Goal: Information Seeking & Learning: Learn about a topic

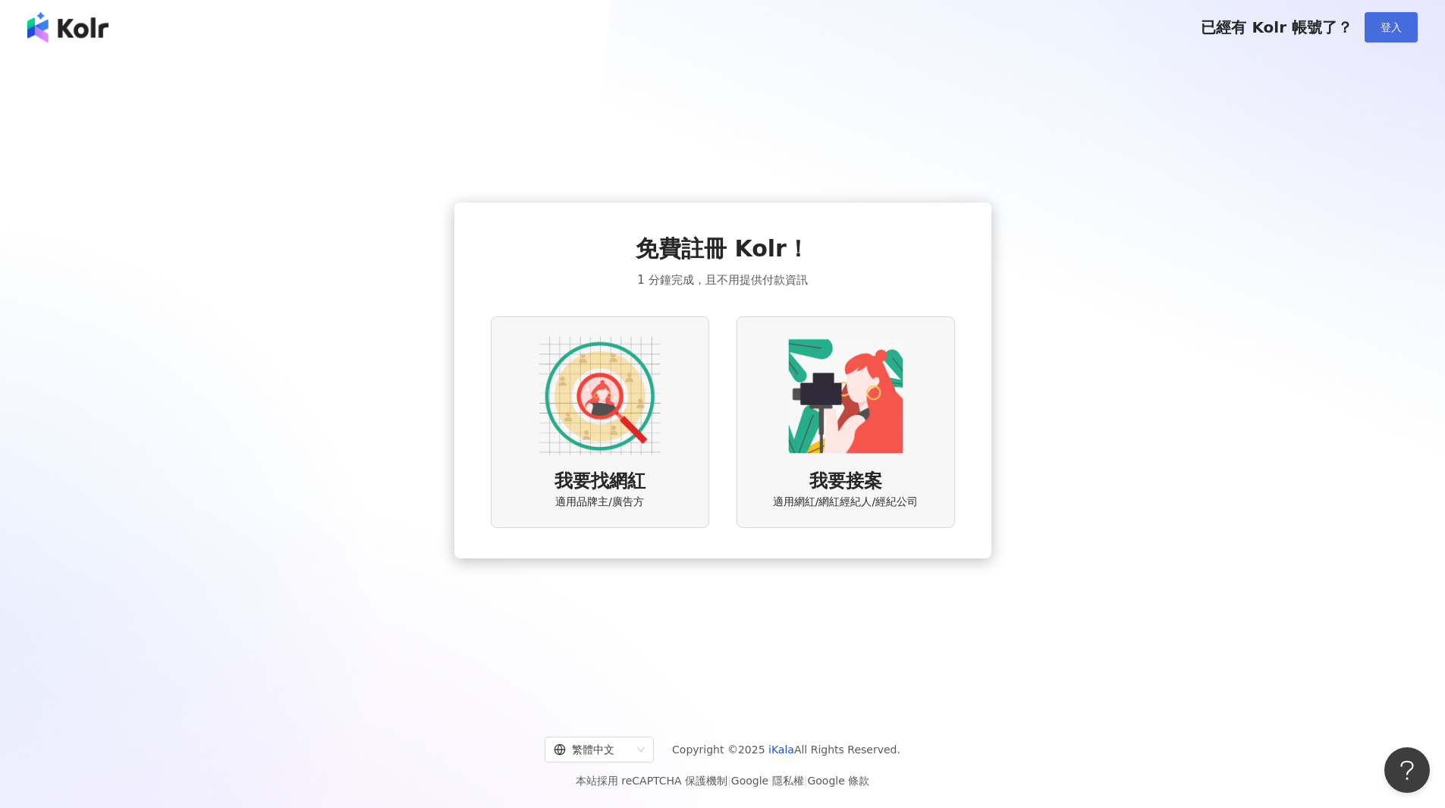
click at [1385, 27] on span "登入" at bounding box center [1391, 27] width 21 height 12
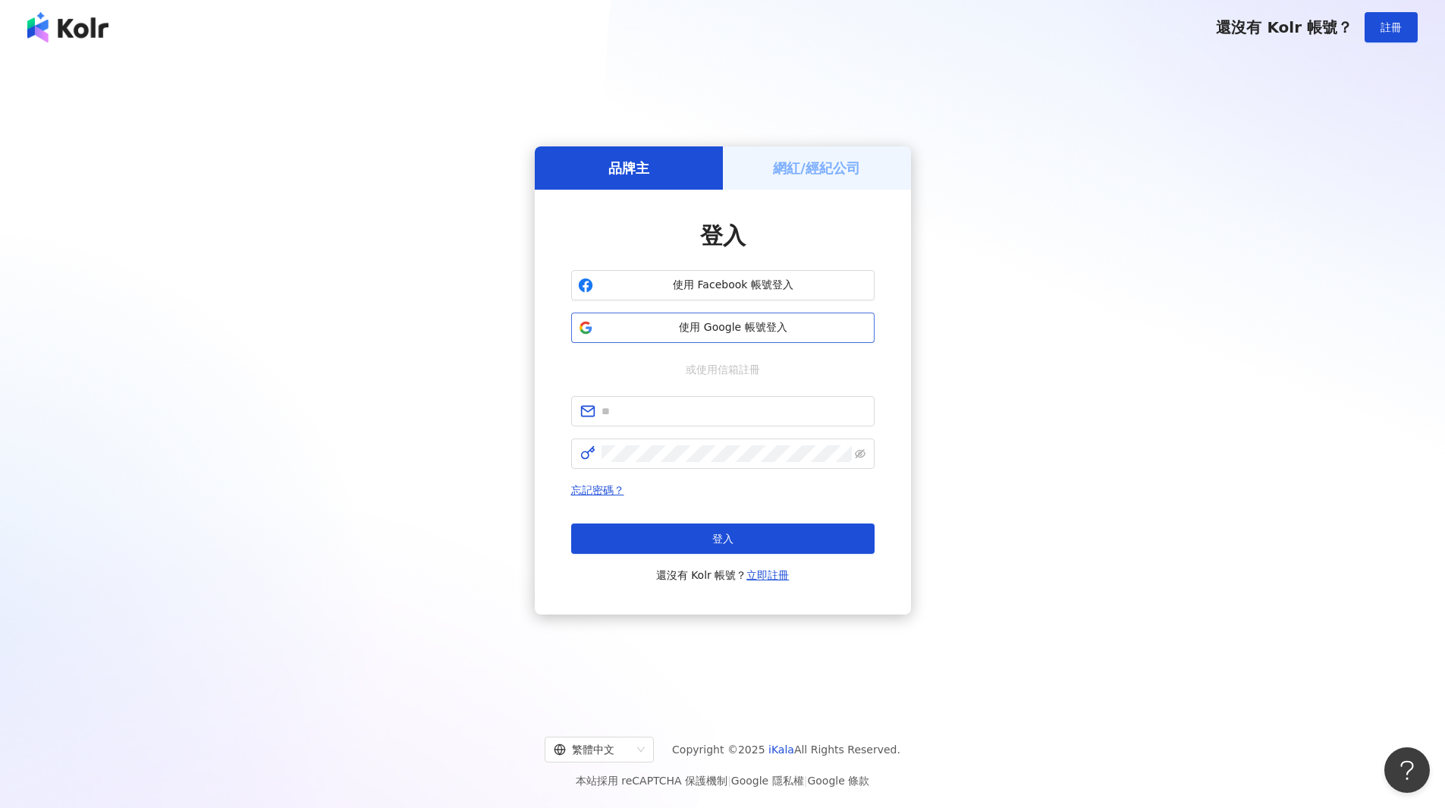
click at [728, 335] on span "使用 Google 帳號登入" at bounding box center [733, 327] width 269 height 15
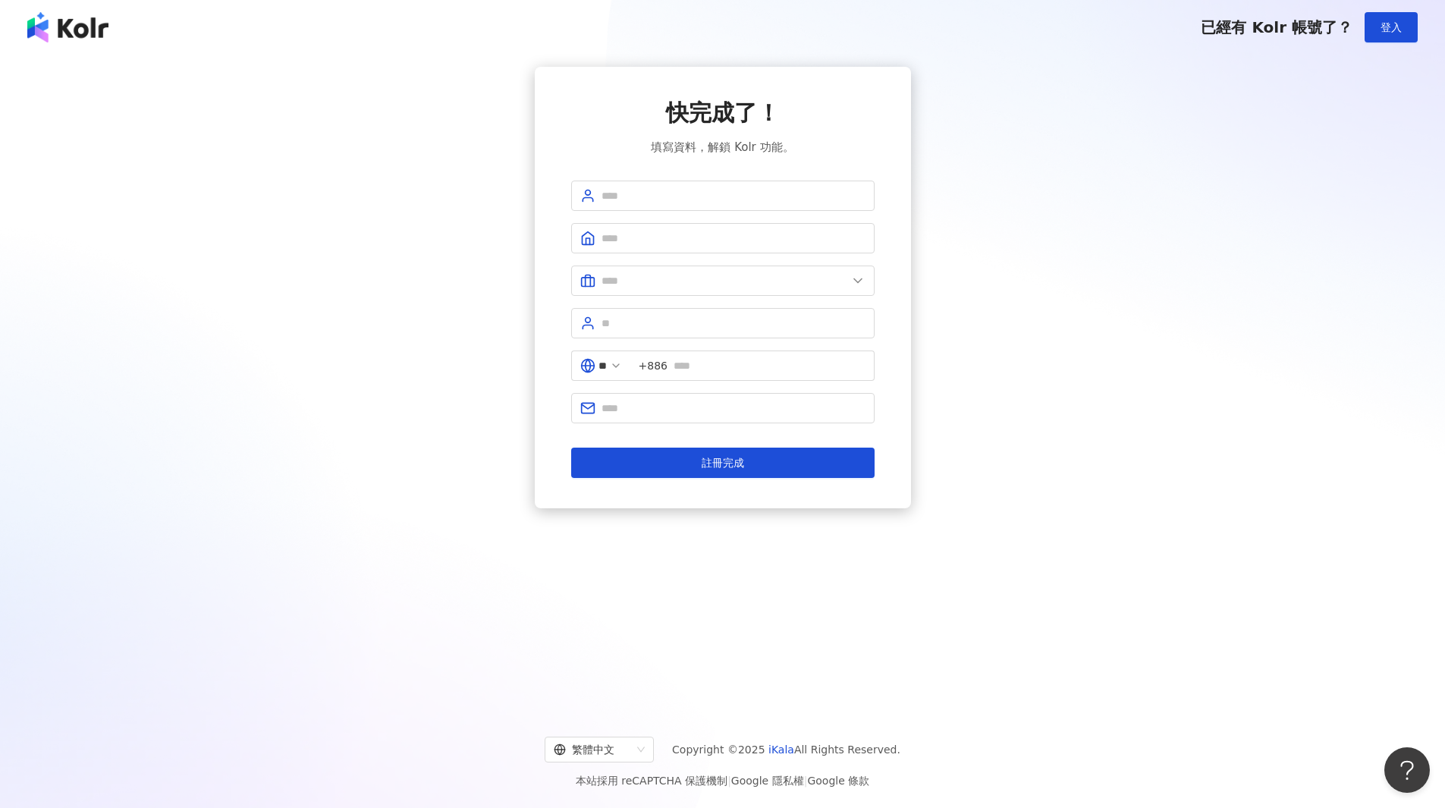
click at [79, 28] on img at bounding box center [67, 27] width 81 height 30
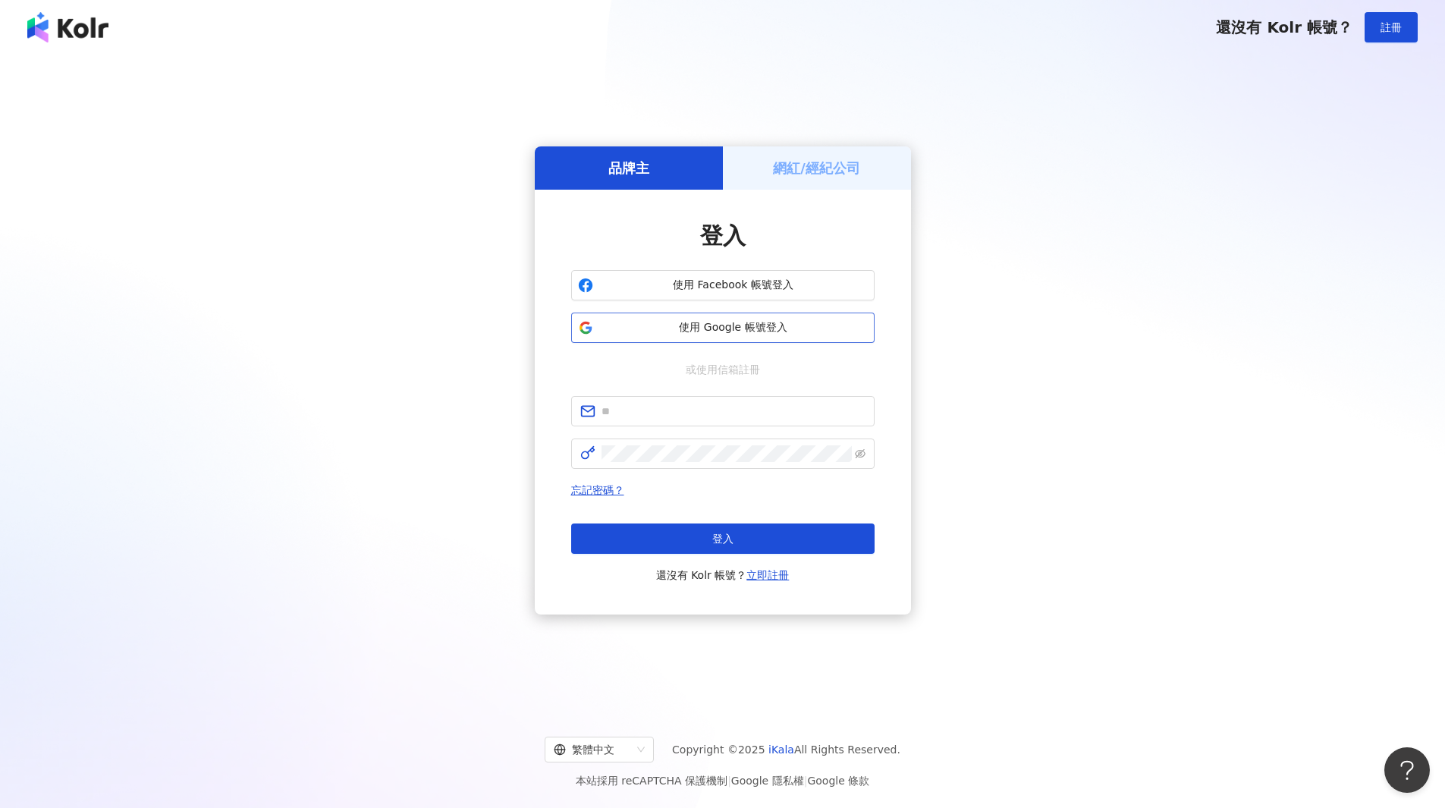
click at [723, 323] on span "使用 Google 帳號登入" at bounding box center [733, 327] width 269 height 15
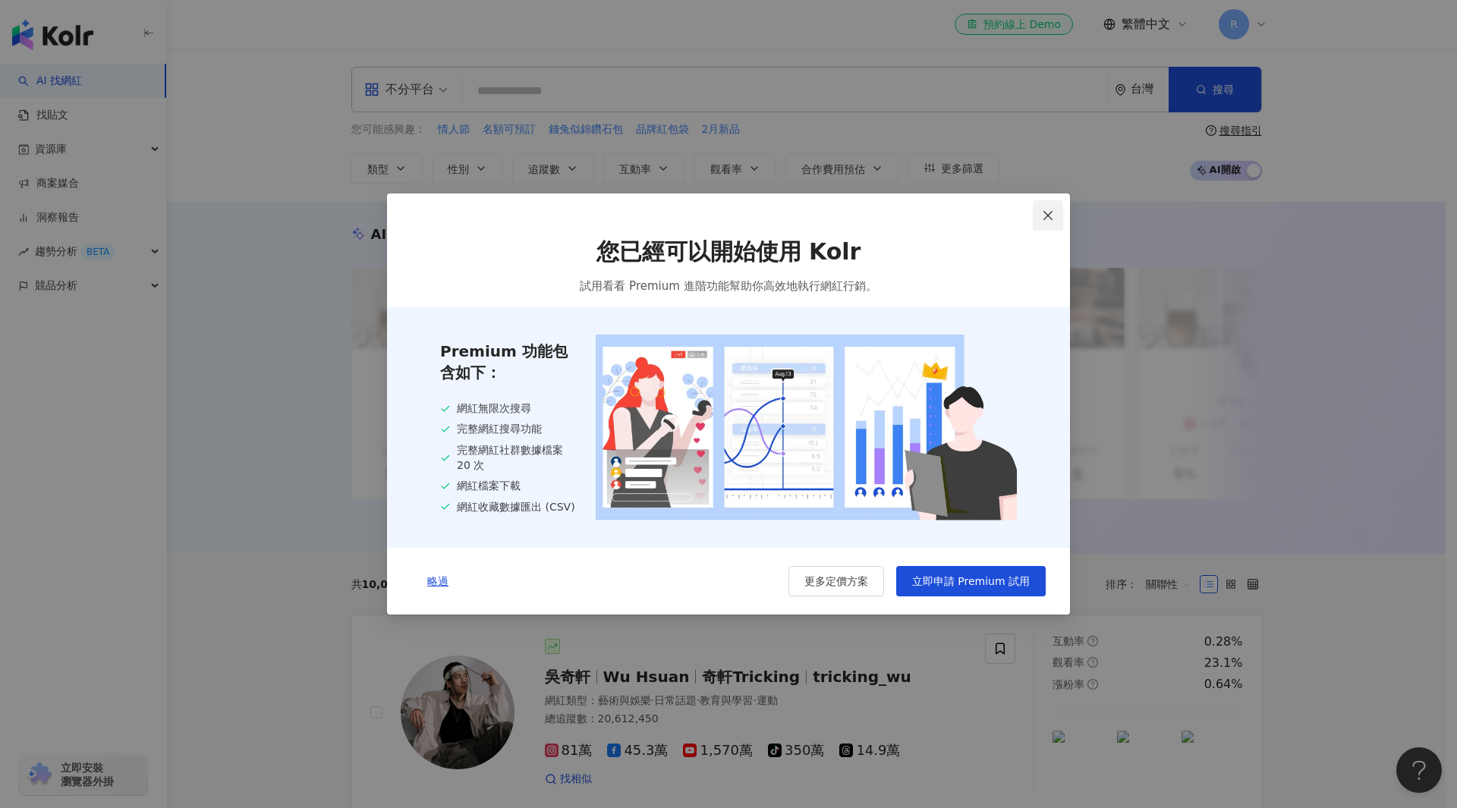
click at [1048, 211] on icon "close" at bounding box center [1048, 215] width 12 height 12
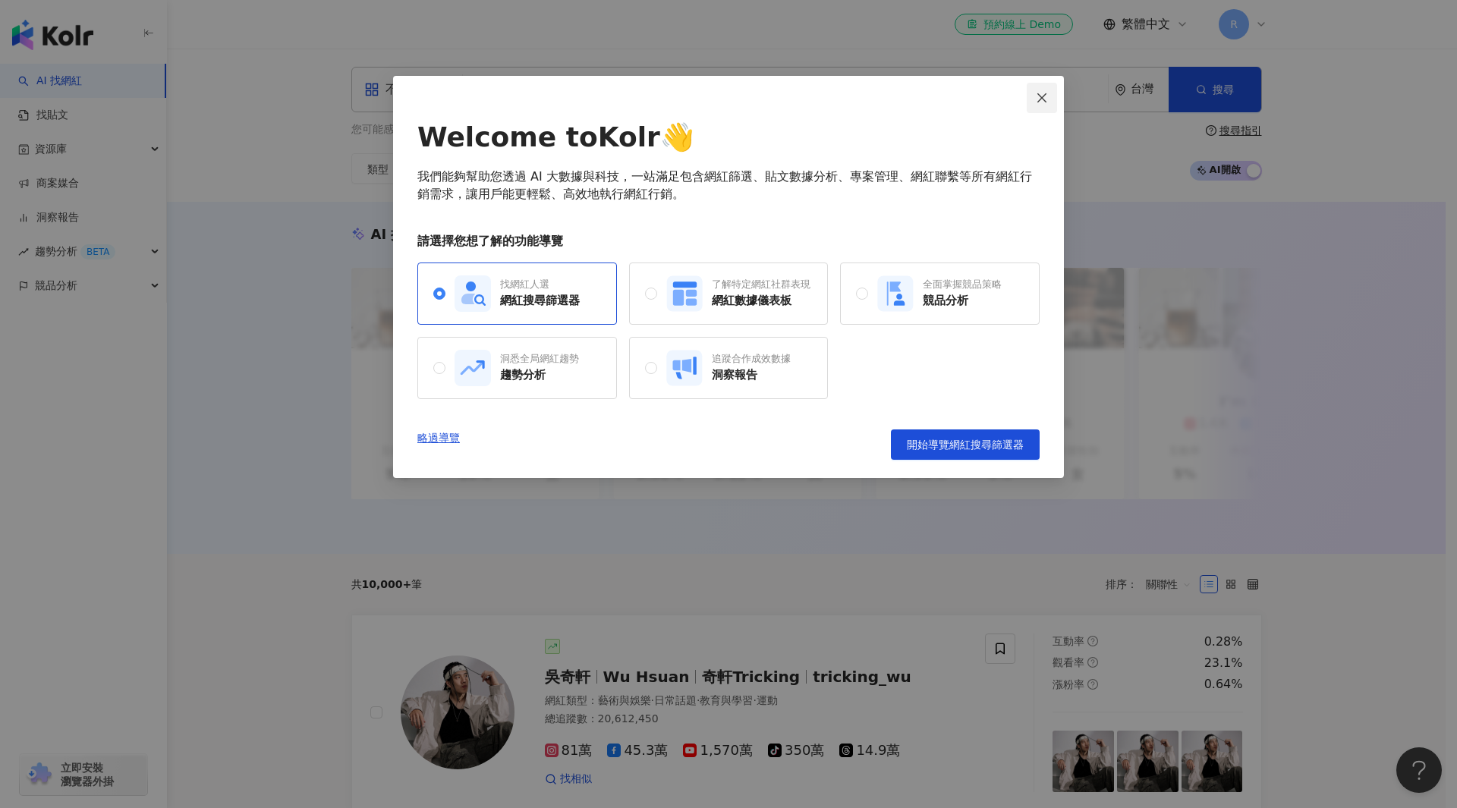
click at [1038, 93] on icon "close" at bounding box center [1042, 98] width 12 height 12
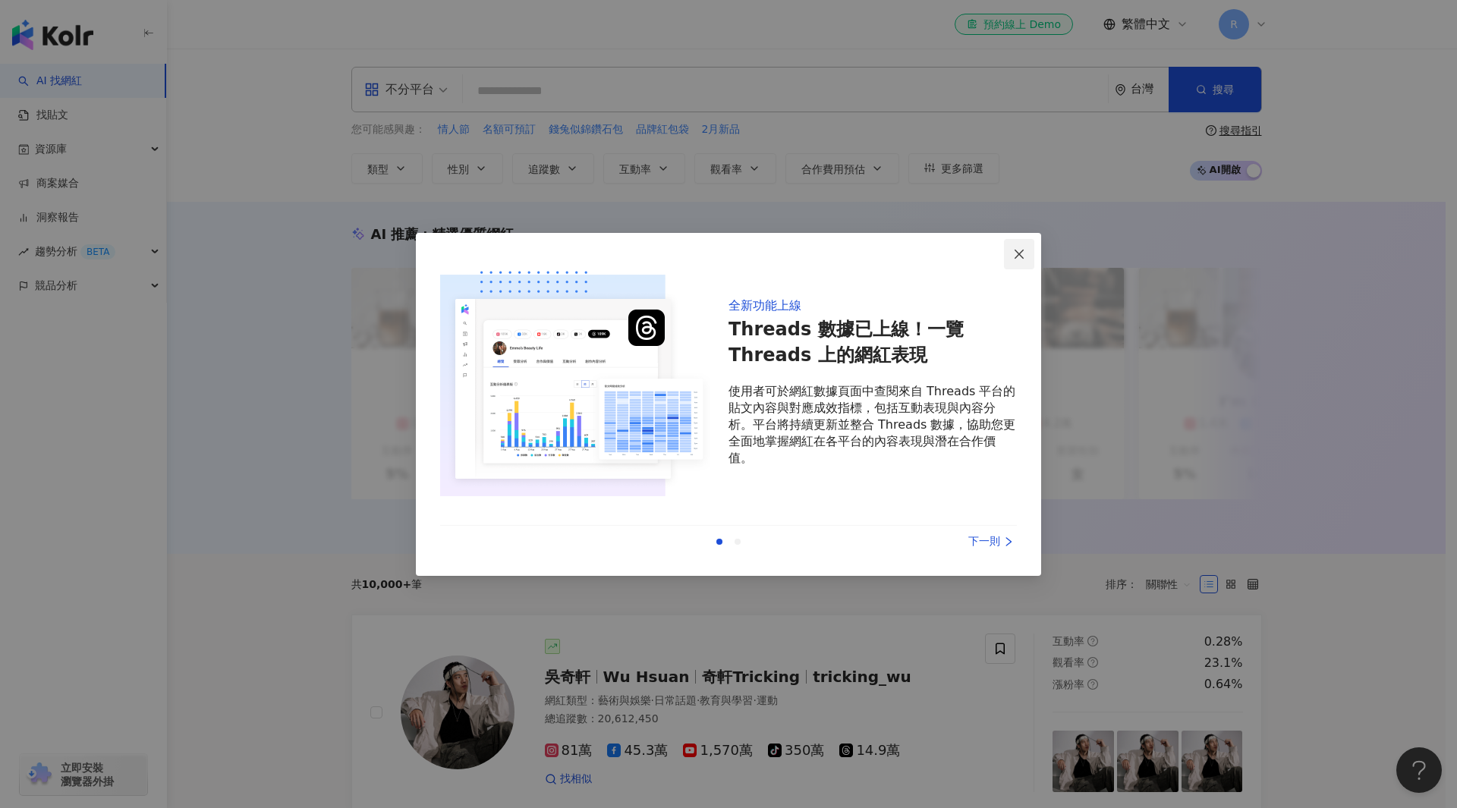
click at [1020, 256] on icon "close" at bounding box center [1019, 254] width 12 height 12
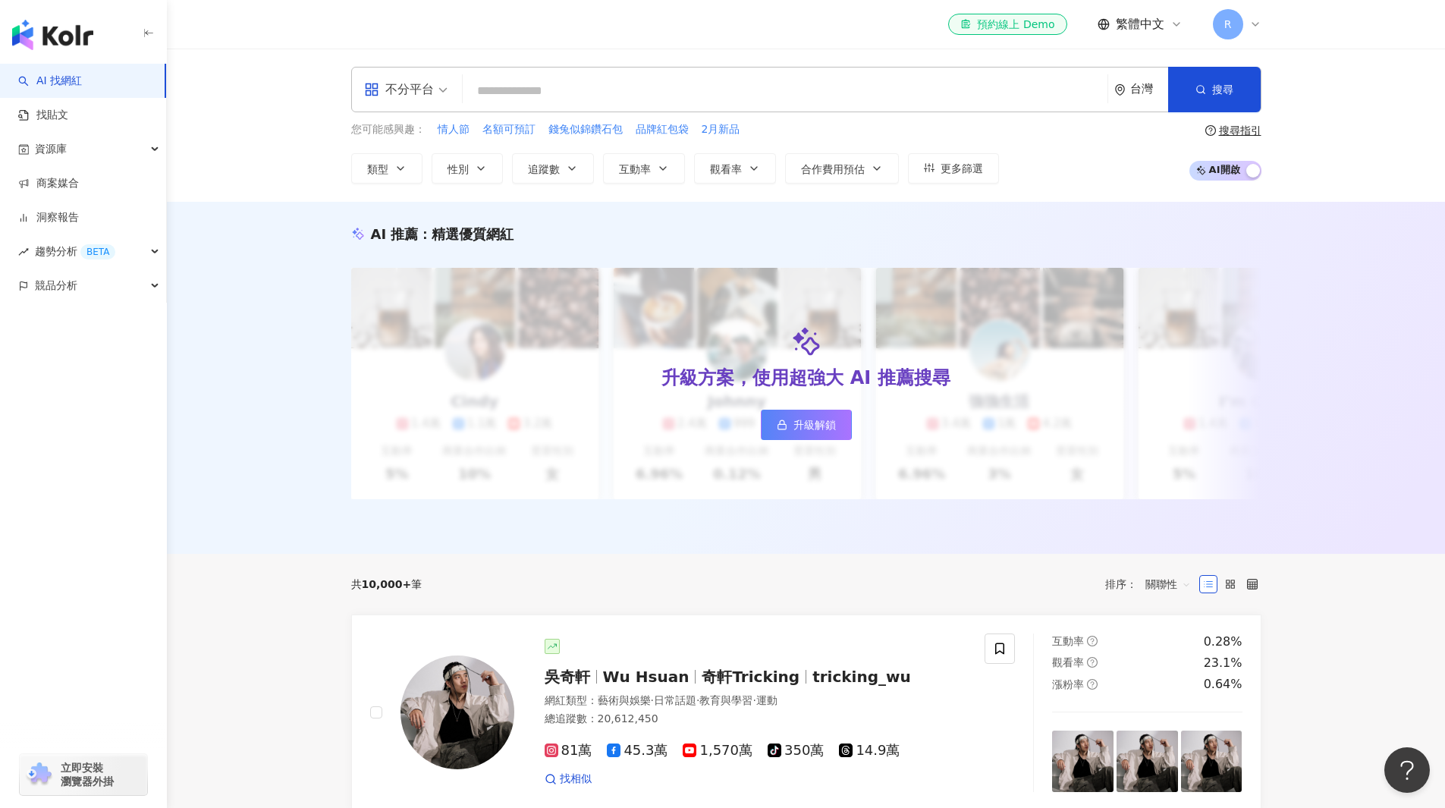
click at [553, 97] on input "search" at bounding box center [785, 91] width 633 height 29
type input "*"
click at [255, 397] on div "AI 推薦 ： 精選優質網紅 升級方案，使用超強大 AI 推薦搜尋 升級解鎖 Cindy 1.4萬 1.1萬 3.2萬 互動率 5% 商業合作比例 10% 受…" at bounding box center [806, 378] width 1278 height 352
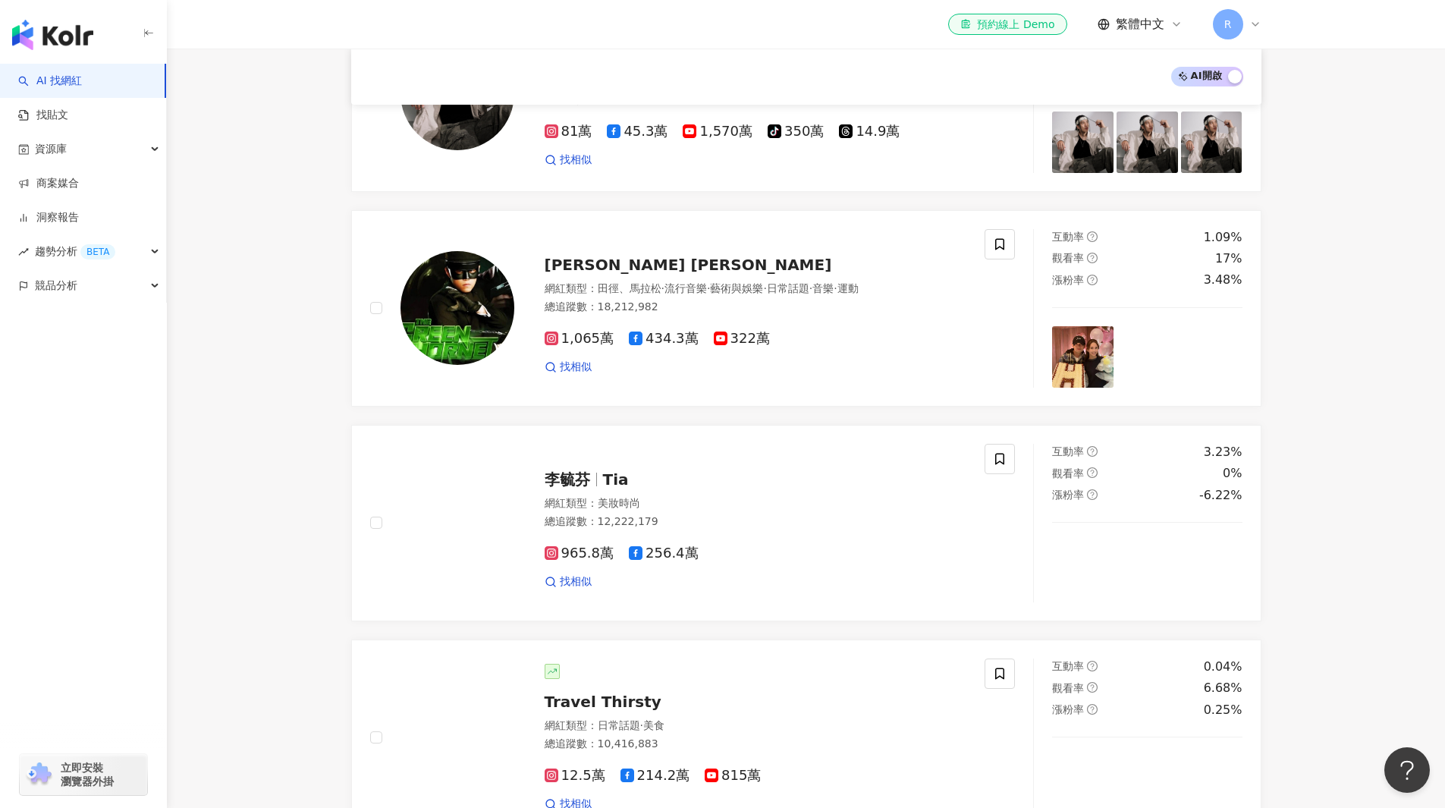
scroll to position [759, 0]
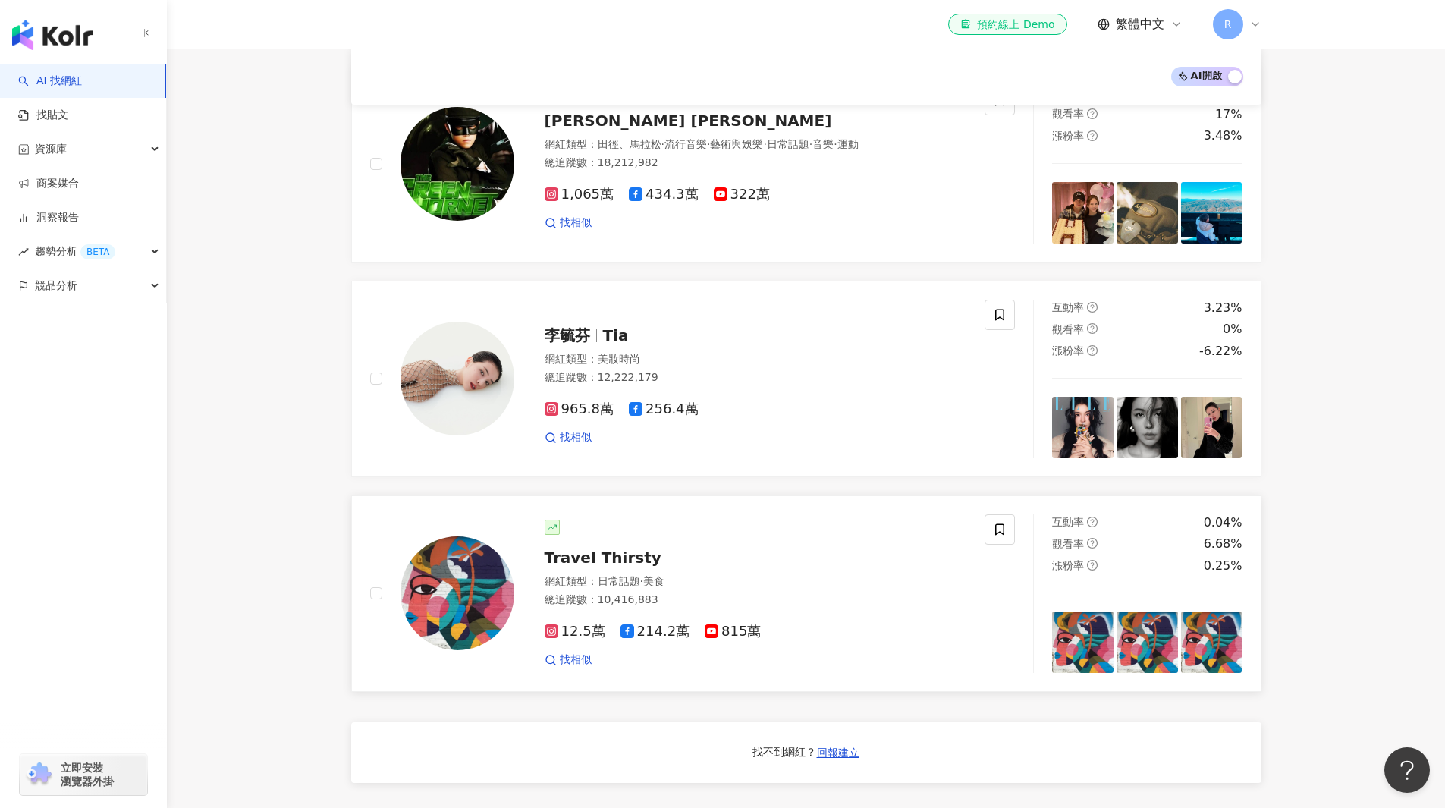
click at [583, 566] on span "Travel Thirsty" at bounding box center [603, 558] width 117 height 18
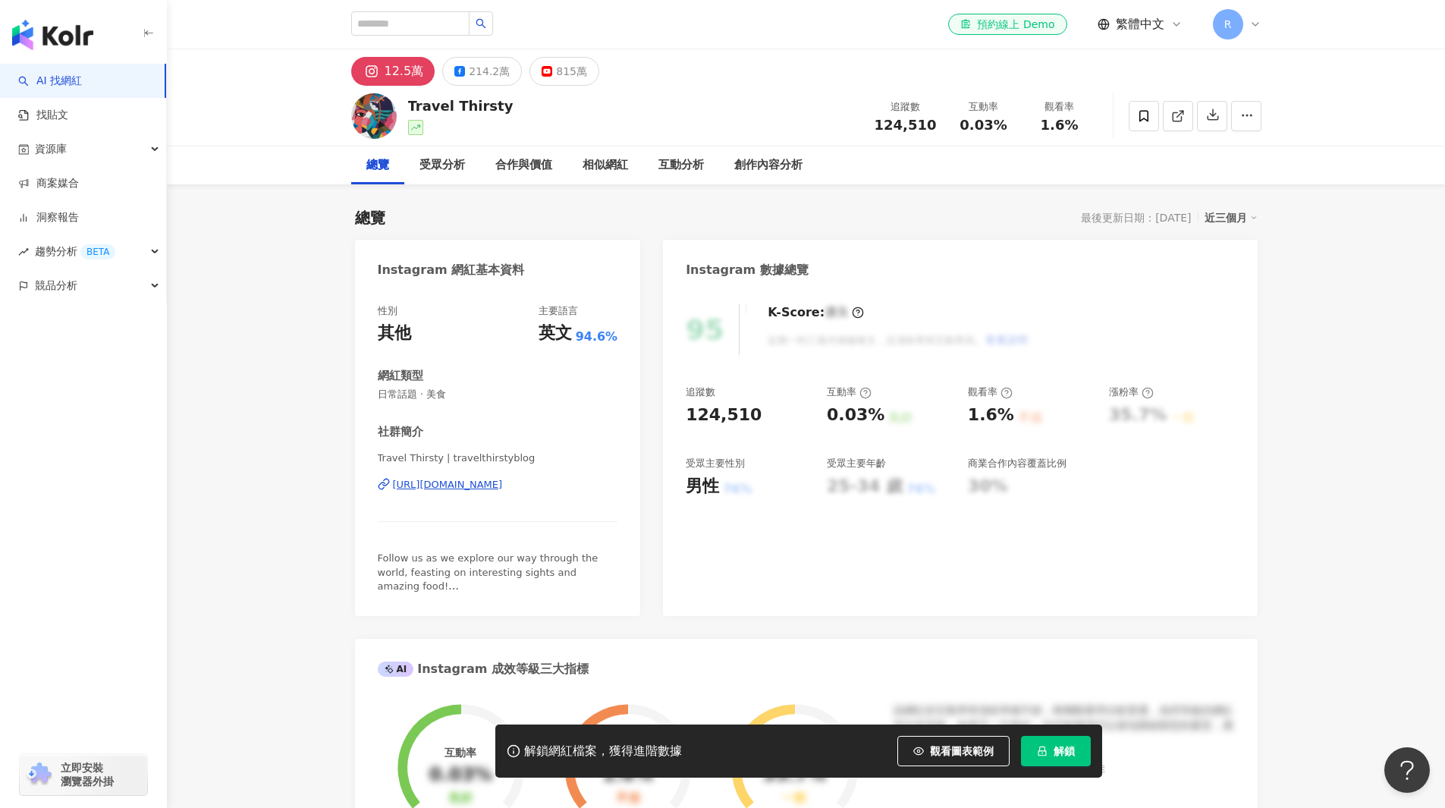
click at [548, 204] on div "總覽 最後更新日期：[DATE] 近三個月 Instagram 網紅基本資料 性別 其他 主要語言 英文 94.6% 網紅類型 日常話題 · 美食 社群簡介 …" at bounding box center [806, 798] width 903 height 1212
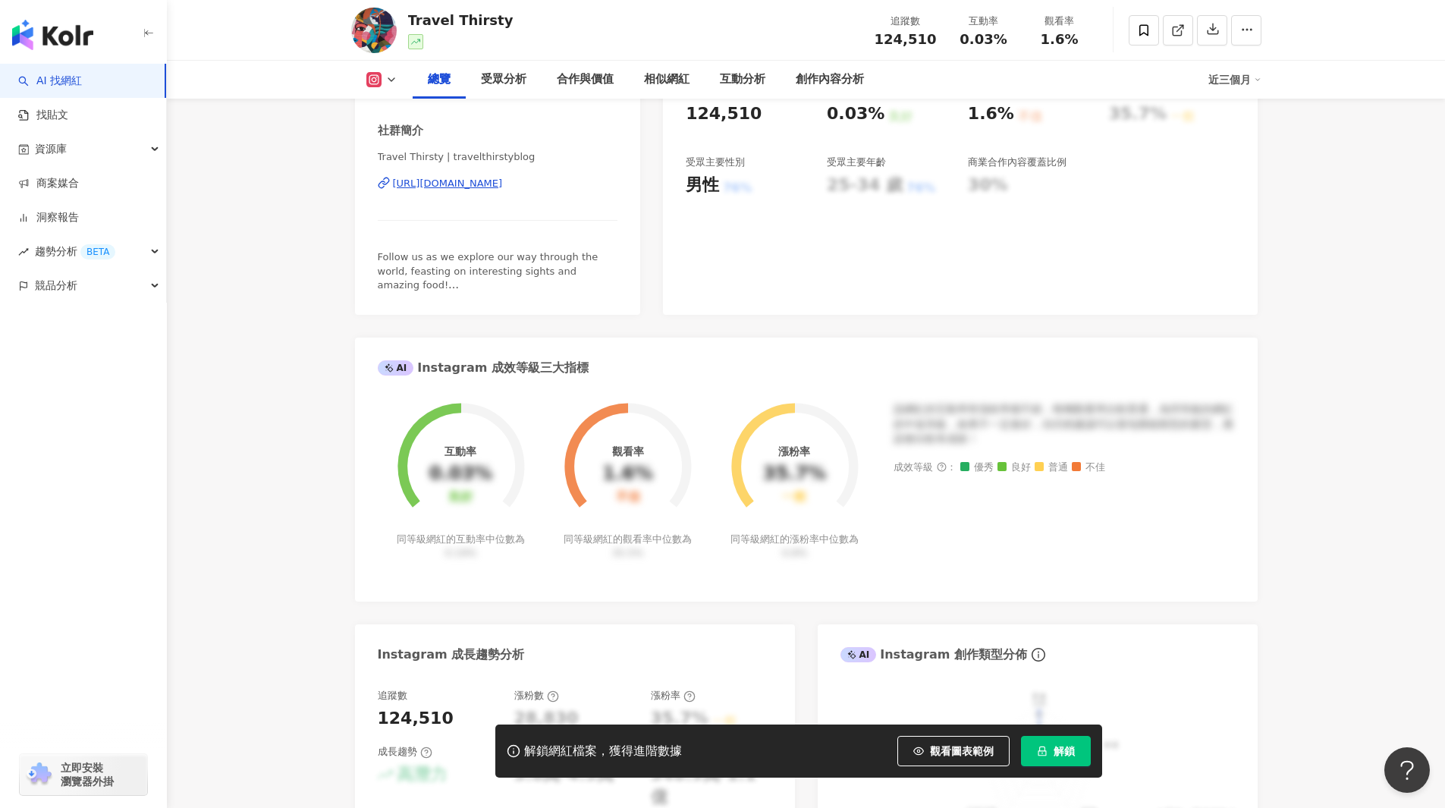
scroll to position [303, 0]
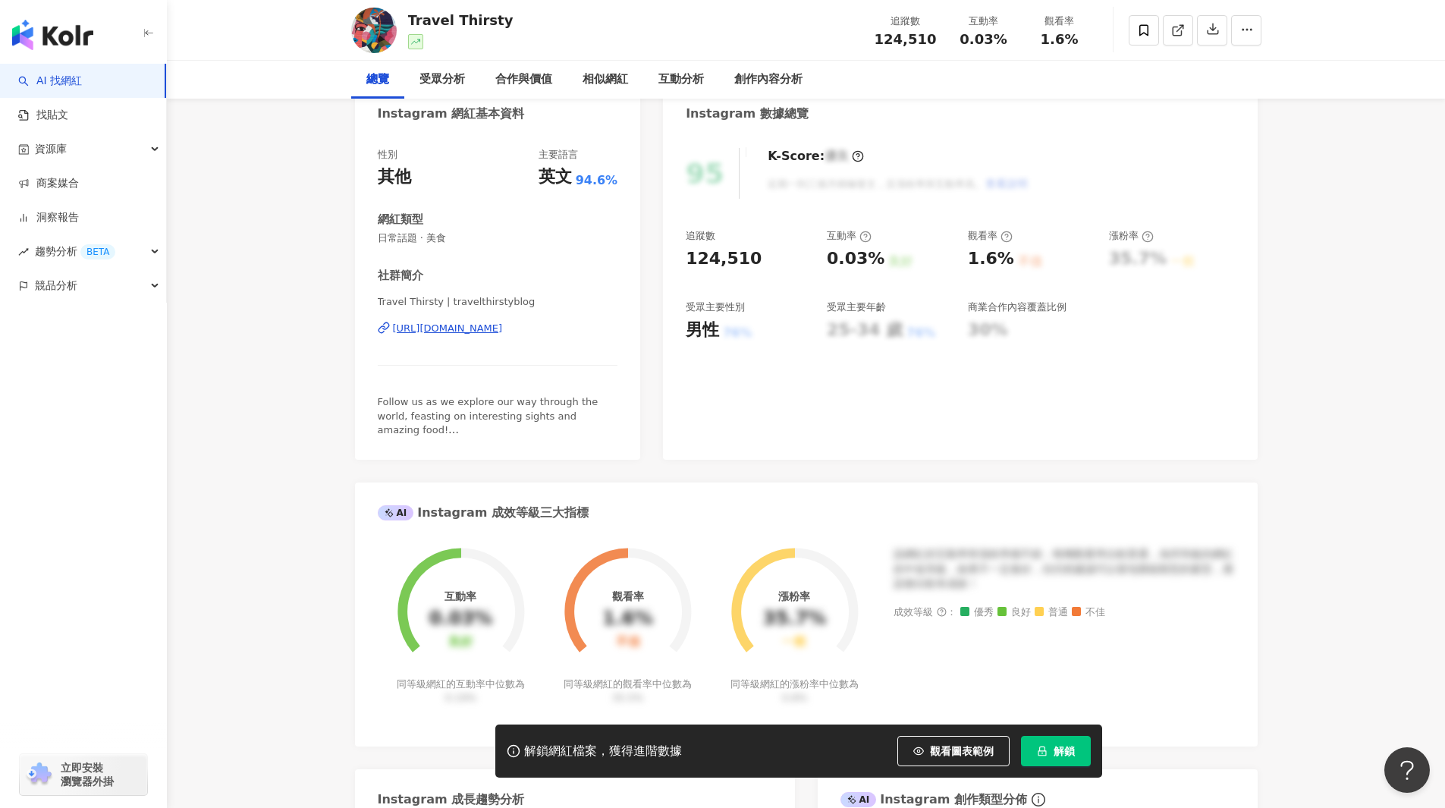
scroll to position [0, 0]
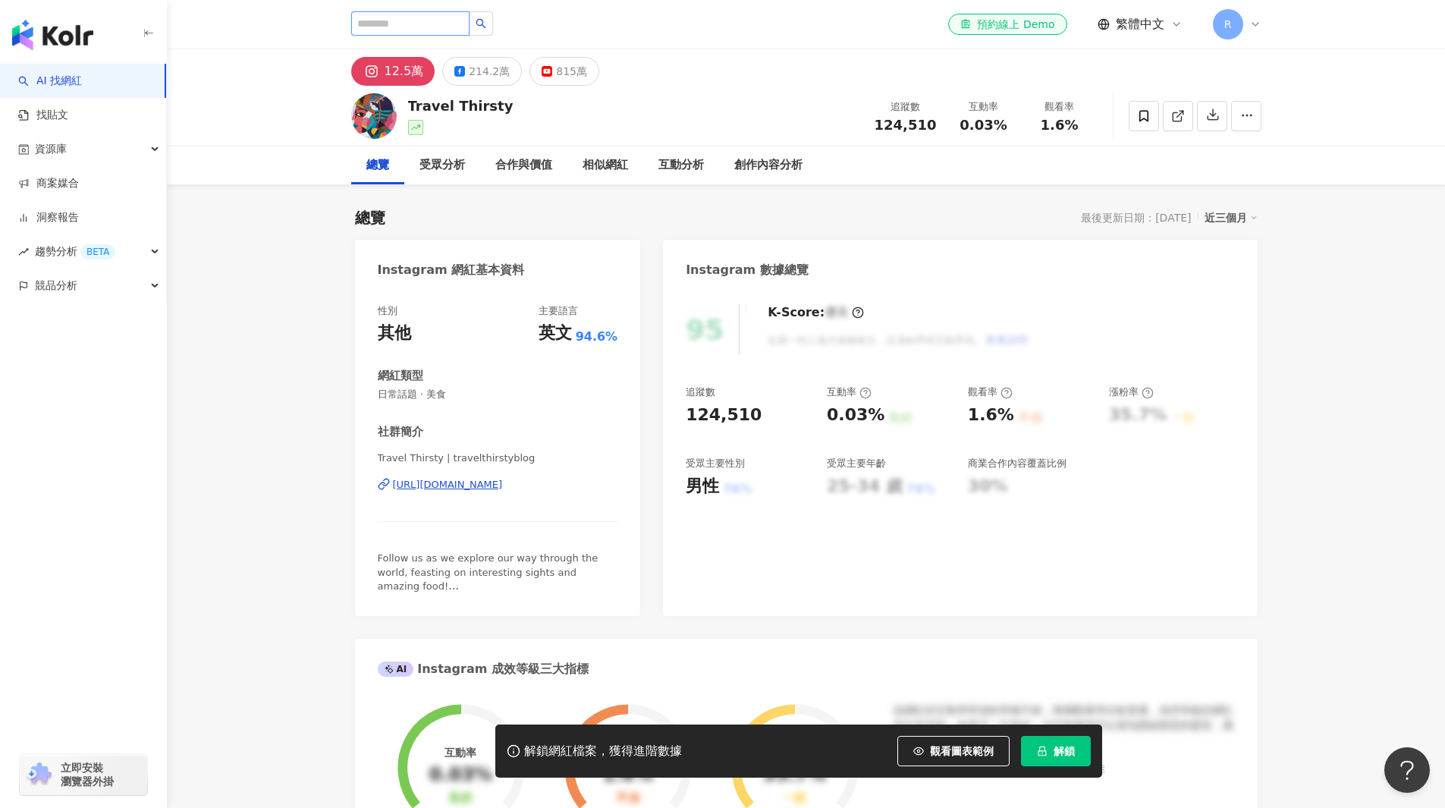
click at [436, 29] on input "search" at bounding box center [410, 23] width 118 height 24
paste input "**********"
type input "**********"
click at [493, 30] on button "button" at bounding box center [481, 23] width 24 height 24
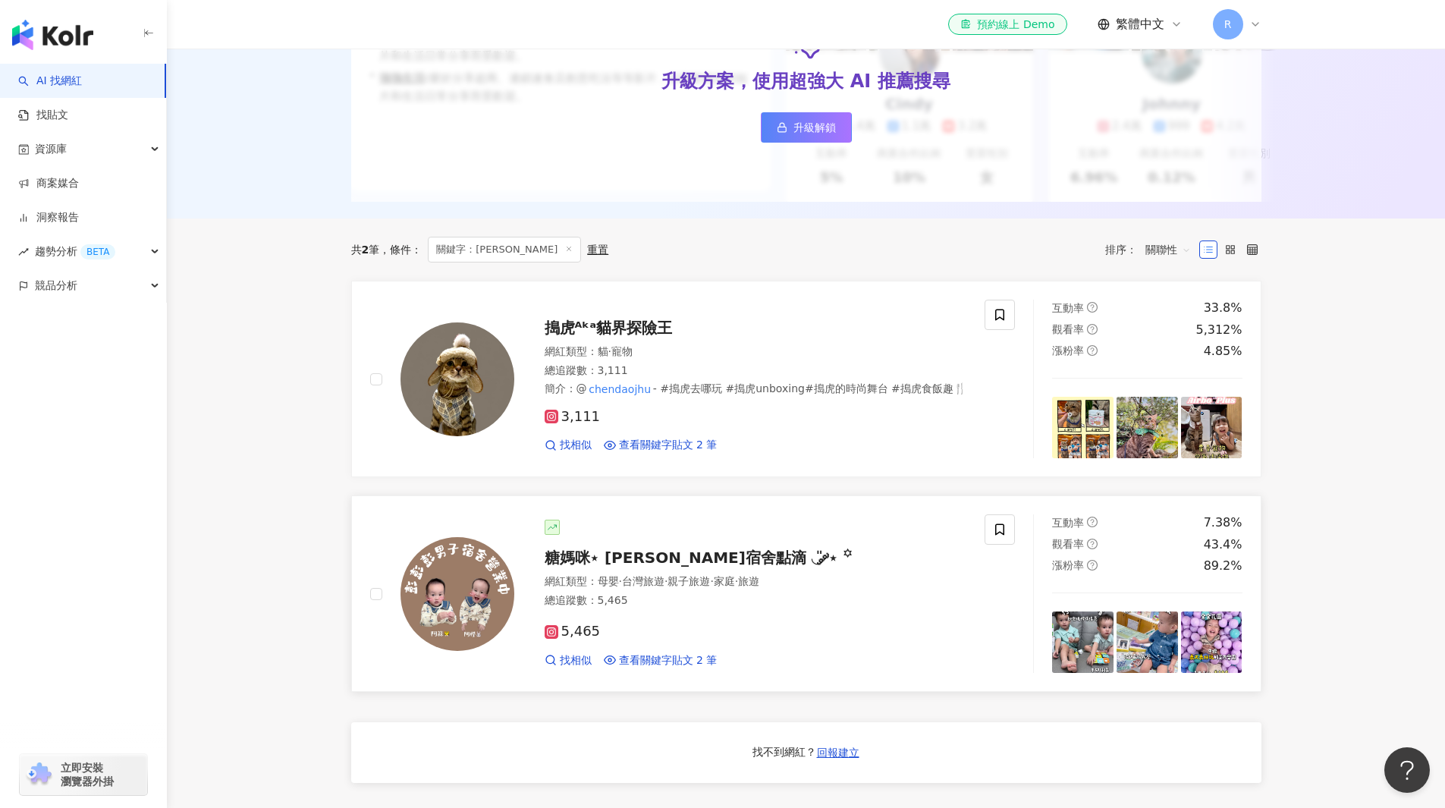
scroll to position [303, 0]
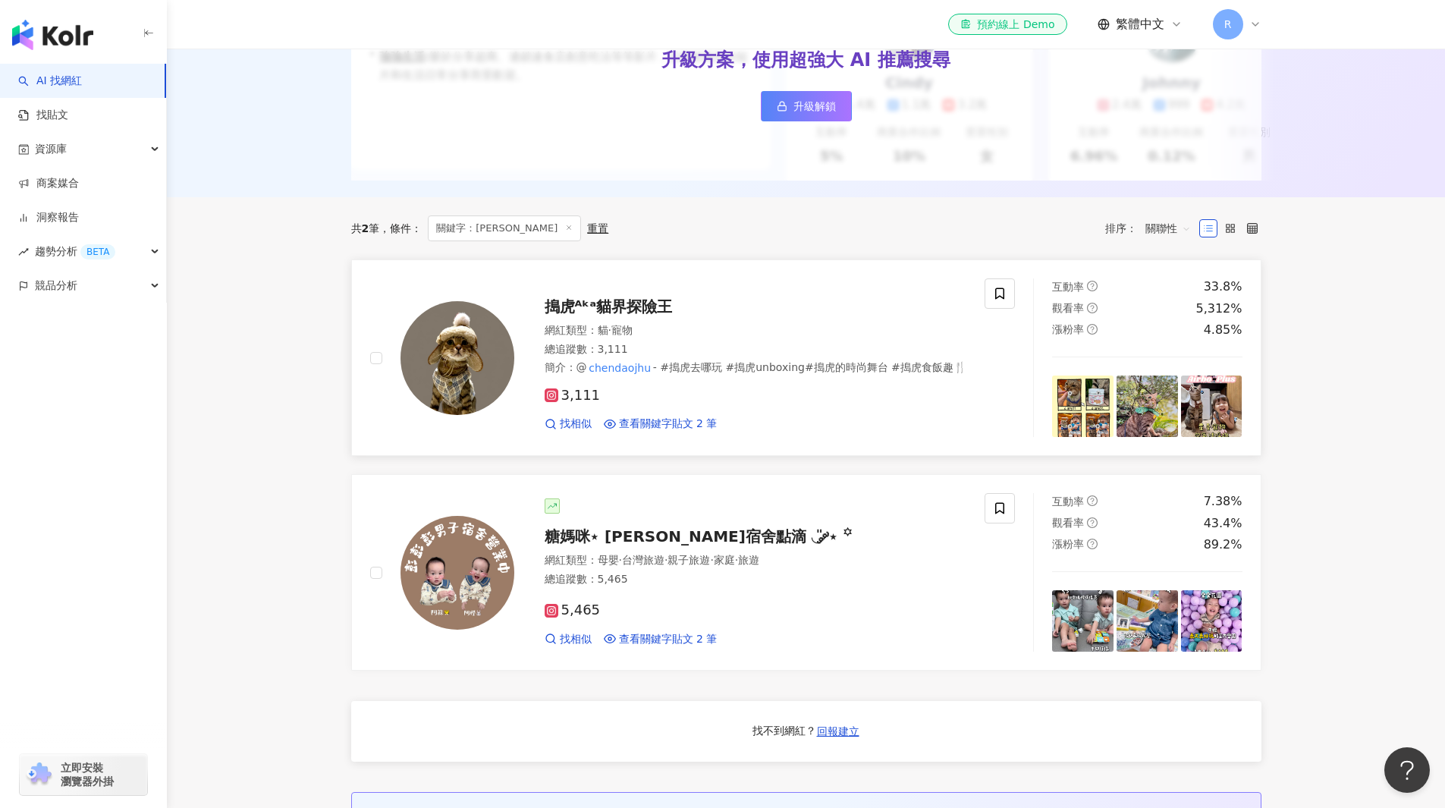
click at [574, 404] on span "3,111" at bounding box center [573, 396] width 56 height 16
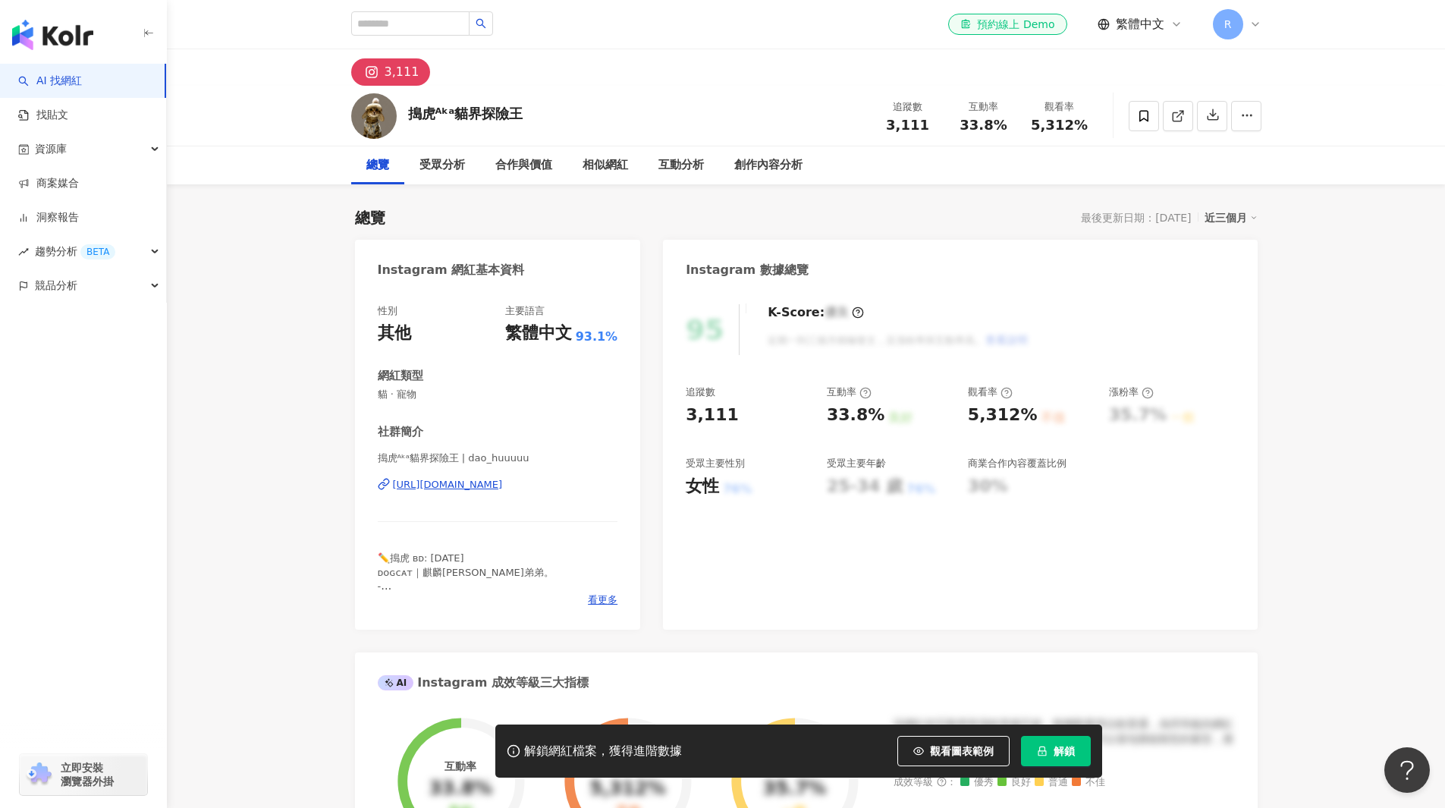
click at [503, 485] on div "https://www.instagram.com/dao_huuuuu/" at bounding box center [448, 485] width 110 height 14
drag, startPoint x: 1260, startPoint y: 489, endPoint x: 1250, endPoint y: 486, distance: 11.0
